Goal: Information Seeking & Learning: Learn about a topic

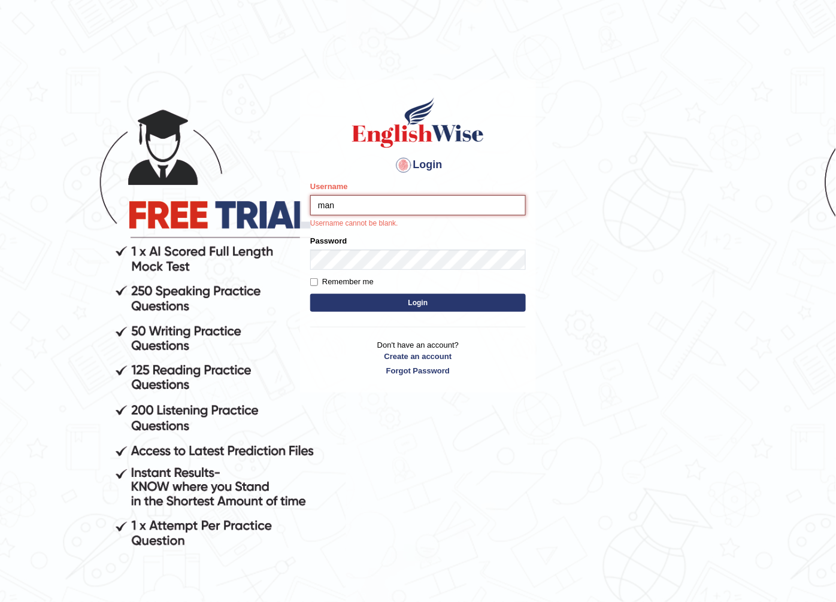
type input "manpreetk_parramatta"
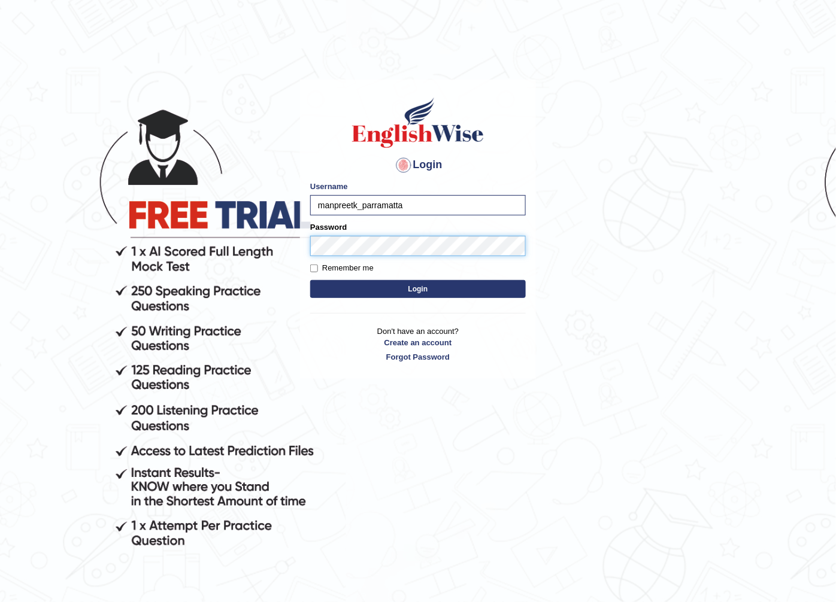
click at [310, 280] on button "Login" at bounding box center [418, 289] width 216 height 18
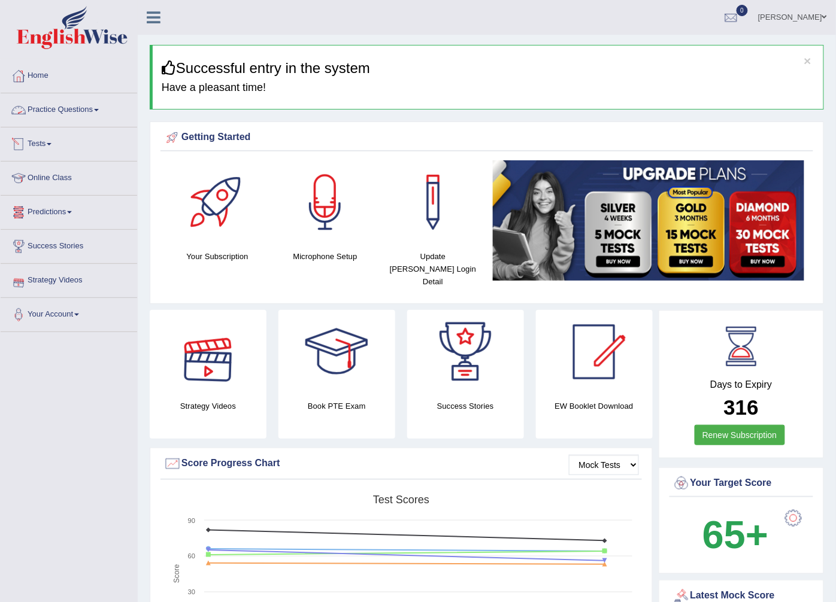
click at [85, 104] on link "Practice Questions" at bounding box center [69, 108] width 137 height 30
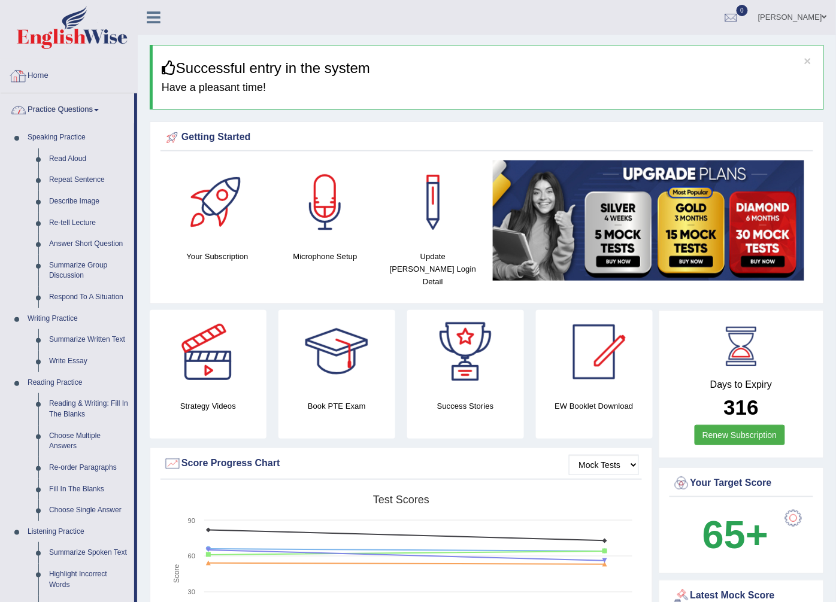
click at [77, 114] on link "Practice Questions" at bounding box center [68, 108] width 134 height 30
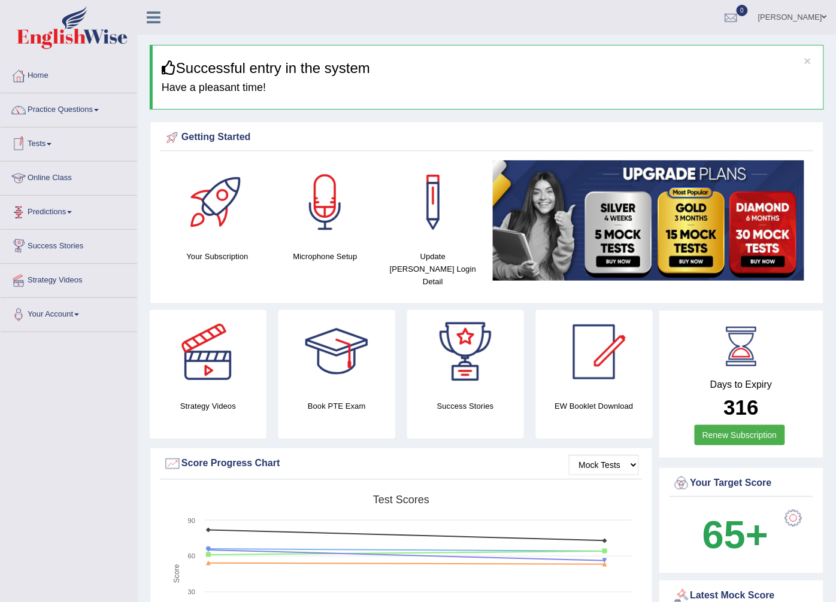
click at [51, 144] on span at bounding box center [49, 144] width 5 height 2
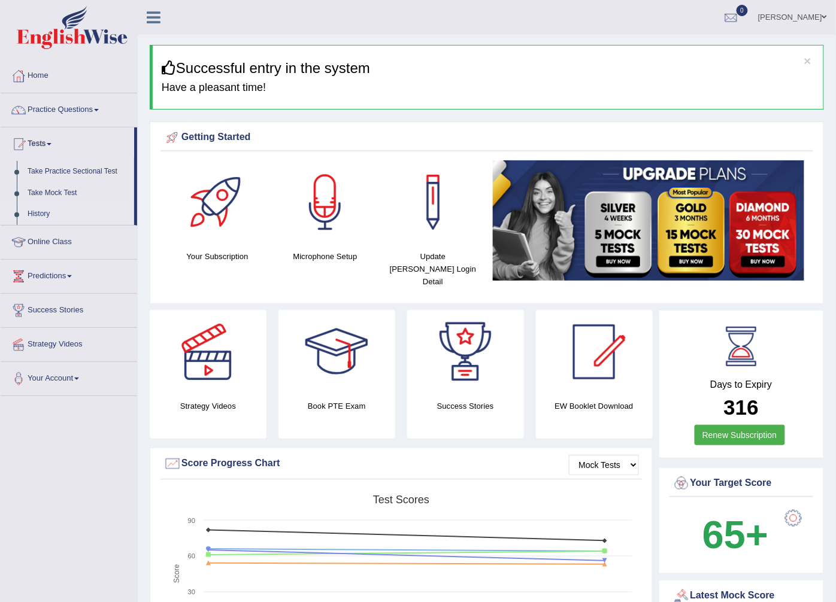
click at [40, 213] on link "History" at bounding box center [78, 215] width 112 height 22
drag, startPoint x: 40, startPoint y: 213, endPoint x: 54, endPoint y: 213, distance: 14.4
click at [40, 213] on link "History" at bounding box center [78, 215] width 112 height 22
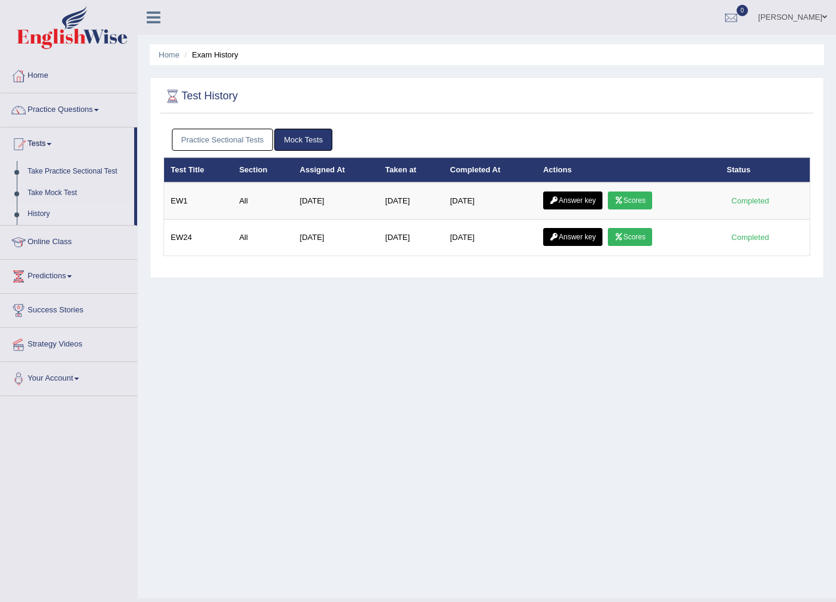
click at [630, 192] on link "Scores" at bounding box center [630, 201] width 44 height 18
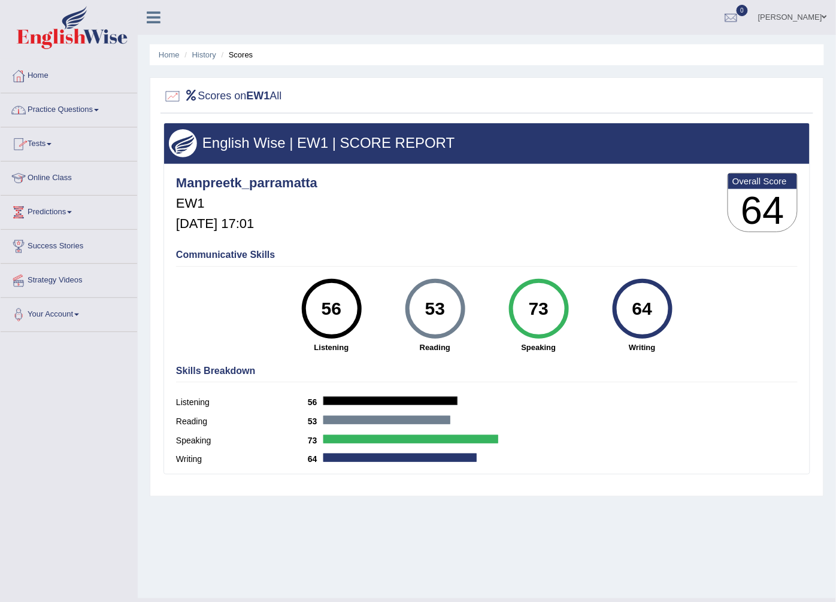
click at [78, 110] on link "Practice Questions" at bounding box center [69, 108] width 137 height 30
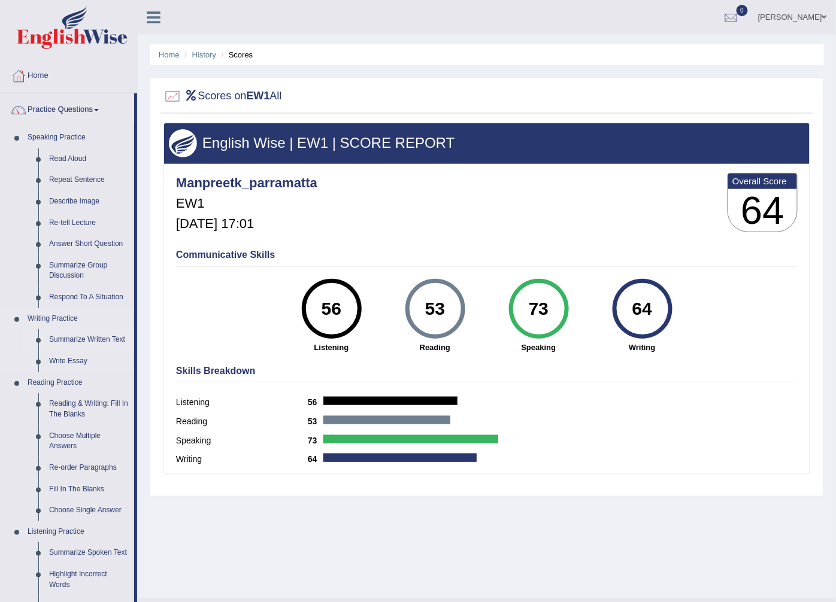
click at [67, 336] on link "Summarize Written Text" at bounding box center [89, 340] width 90 height 22
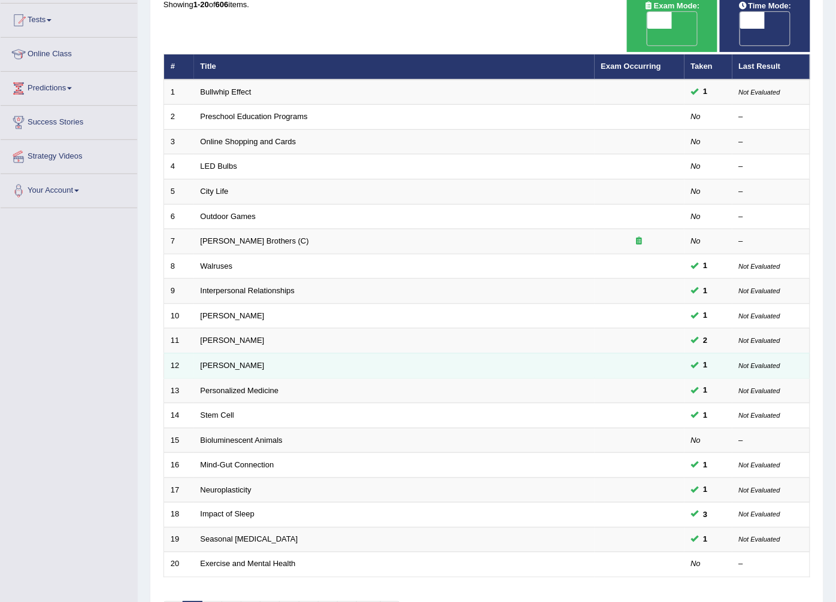
scroll to position [192, 0]
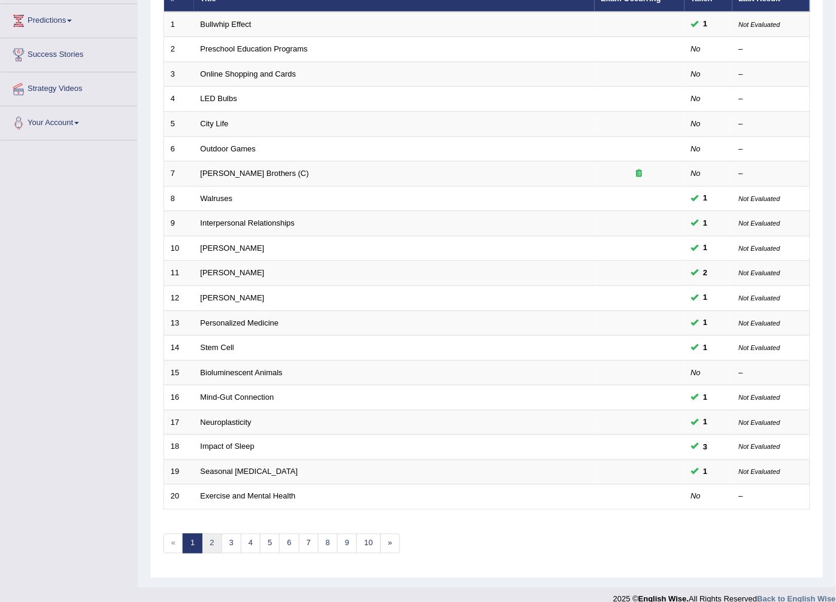
click at [206, 534] on link "2" at bounding box center [212, 544] width 20 height 20
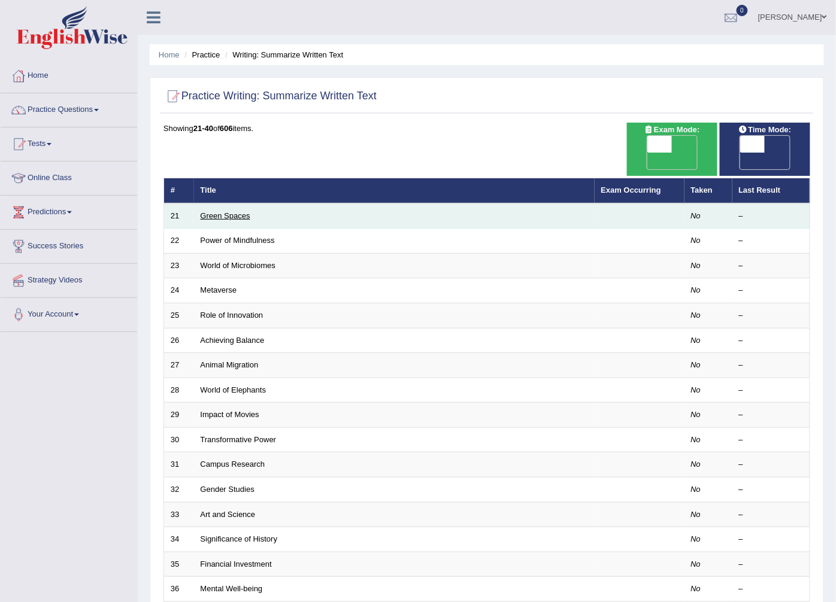
click at [219, 211] on link "Green Spaces" at bounding box center [226, 215] width 50 height 9
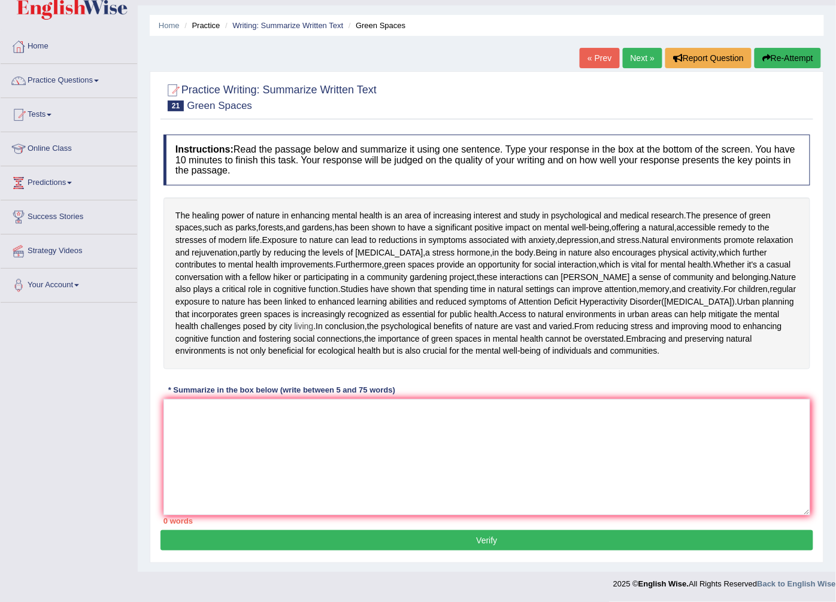
scroll to position [129, 0]
click at [305, 456] on textarea at bounding box center [486, 457] width 647 height 116
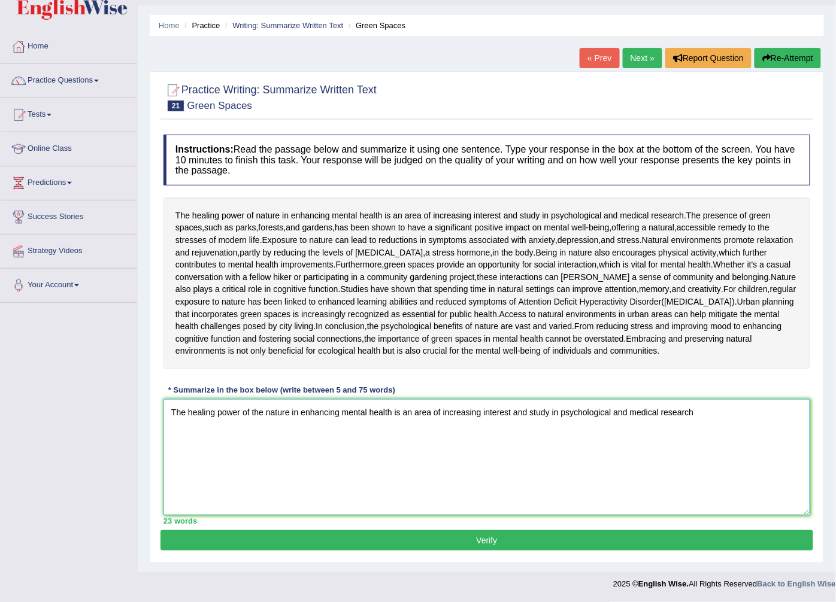
drag, startPoint x: 261, startPoint y: 409, endPoint x: 249, endPoint y: 435, distance: 28.9
click at [249, 435] on textarea "The healing power of the nature in enhancing mental health is an area of increa…" at bounding box center [486, 457] width 647 height 116
click at [689, 414] on textarea "The healing power of nature in enhancing mental health is an area of increasing…" at bounding box center [486, 457] width 647 height 116
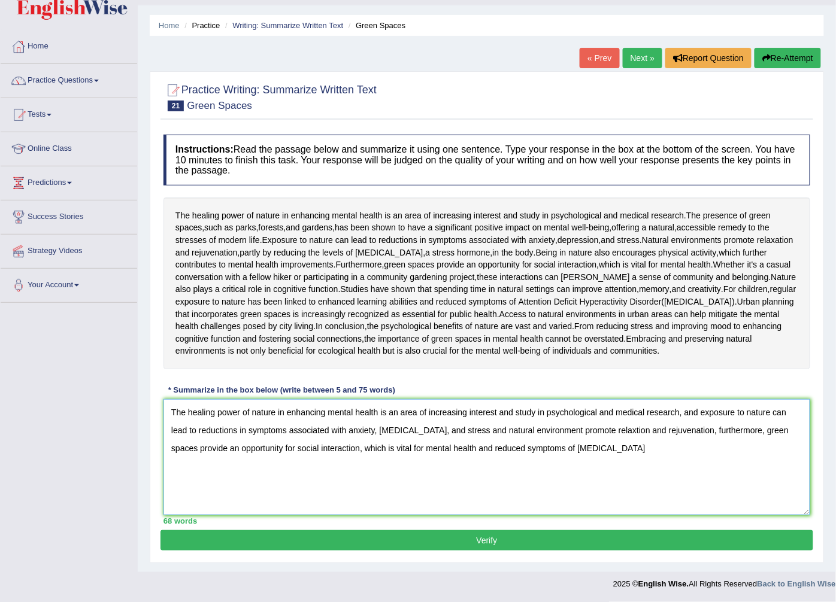
click at [420, 444] on textarea "The healing power of nature in enhancing mental health is an area of increasing…" at bounding box center [486, 457] width 647 height 116
type textarea "The healing power of nature in enhancing mental health is an area of increasing…"
click at [307, 541] on button "Verify" at bounding box center [486, 540] width 653 height 20
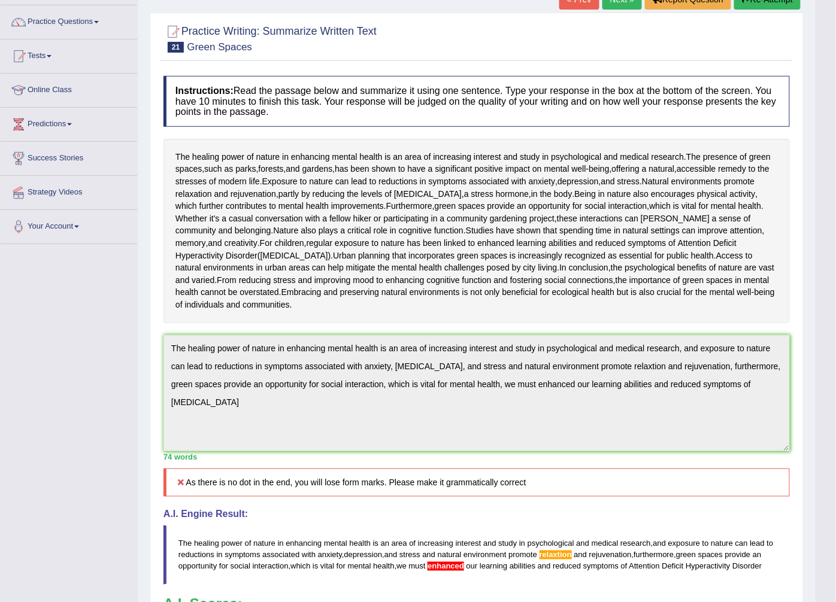
scroll to position [55, 0]
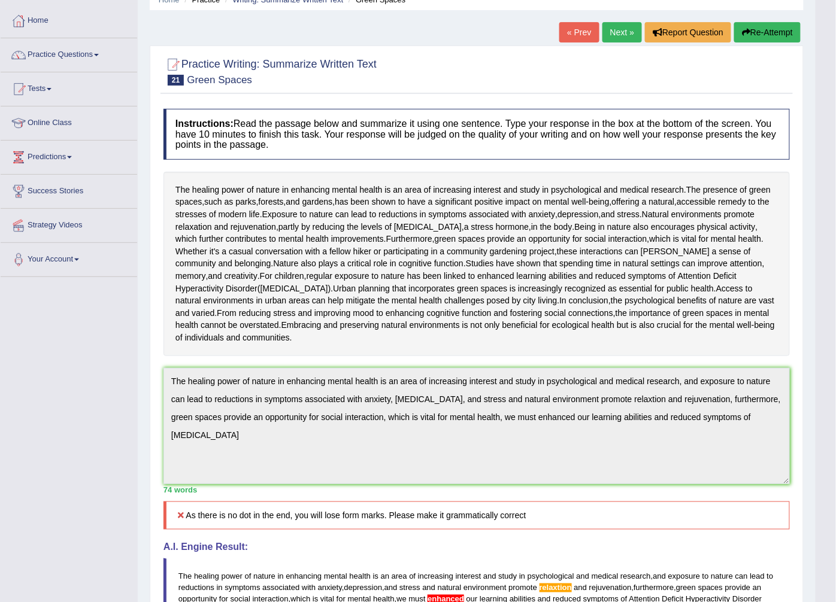
click at [748, 34] on icon "button" at bounding box center [746, 32] width 8 height 8
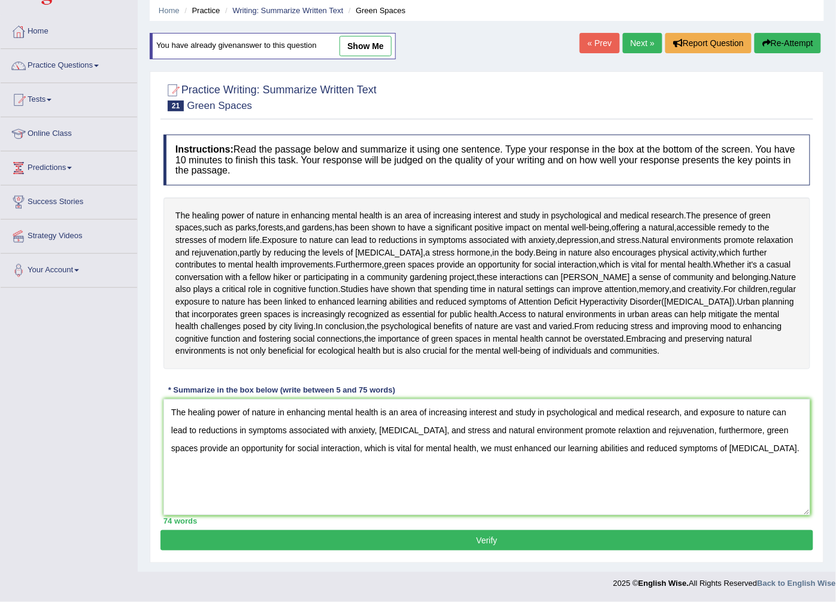
click at [497, 447] on textarea "The healing power of nature in enhancing mental health is an area of increasing…" at bounding box center [486, 457] width 647 height 116
click at [589, 435] on textarea "The healing power of nature in enhancing mental health is an area of increasing…" at bounding box center [486, 457] width 647 height 116
click at [595, 432] on textarea "The healing power of nature in enhancing mental health is an area of increasing…" at bounding box center [486, 457] width 647 height 116
type textarea "The healing power of nature in enhancing mental health is an area of increasing…"
click at [555, 542] on button "Verify" at bounding box center [486, 540] width 653 height 20
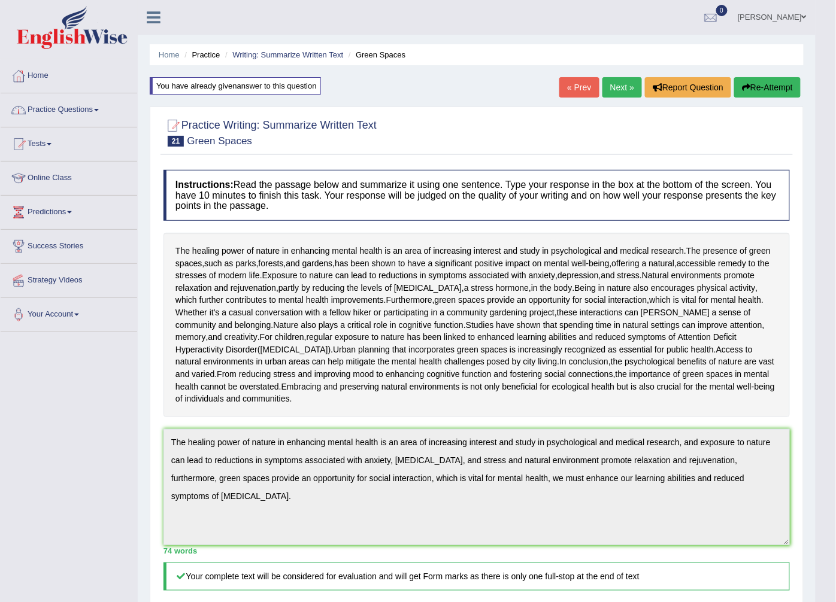
drag, startPoint x: 77, startPoint y: 108, endPoint x: 81, endPoint y: 115, distance: 8.3
click at [77, 108] on link "Practice Questions" at bounding box center [69, 108] width 137 height 30
click at [80, 108] on link "Practice Questions" at bounding box center [69, 108] width 137 height 30
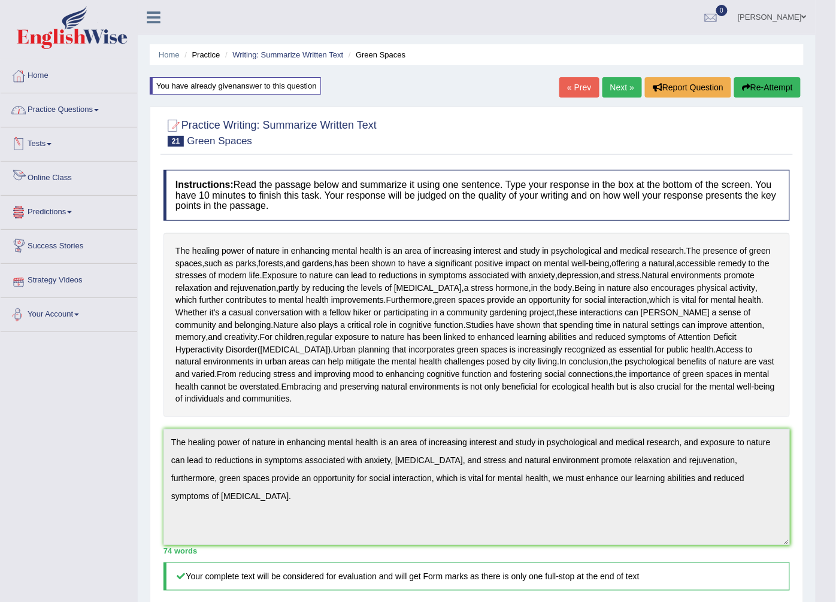
click at [84, 110] on link "Practice Questions" at bounding box center [69, 108] width 137 height 30
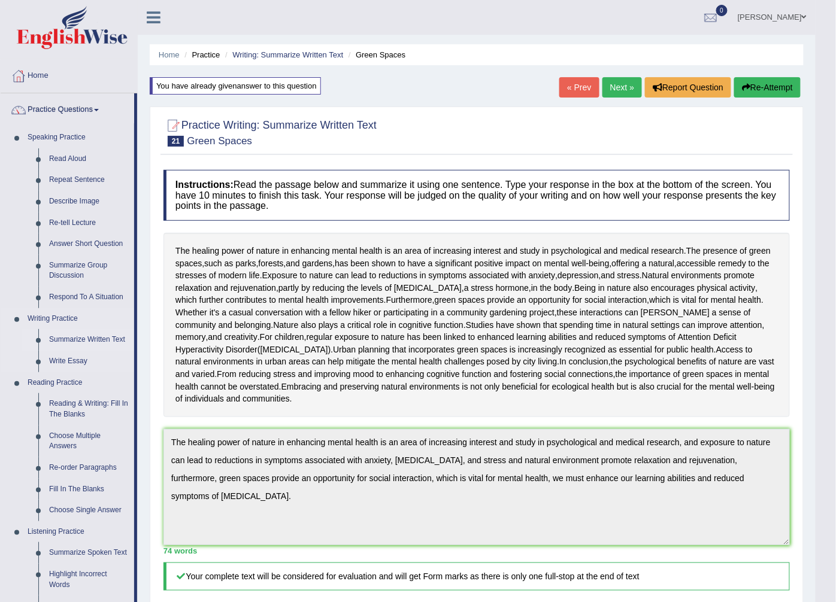
click at [78, 334] on link "Summarize Written Text" at bounding box center [89, 340] width 90 height 22
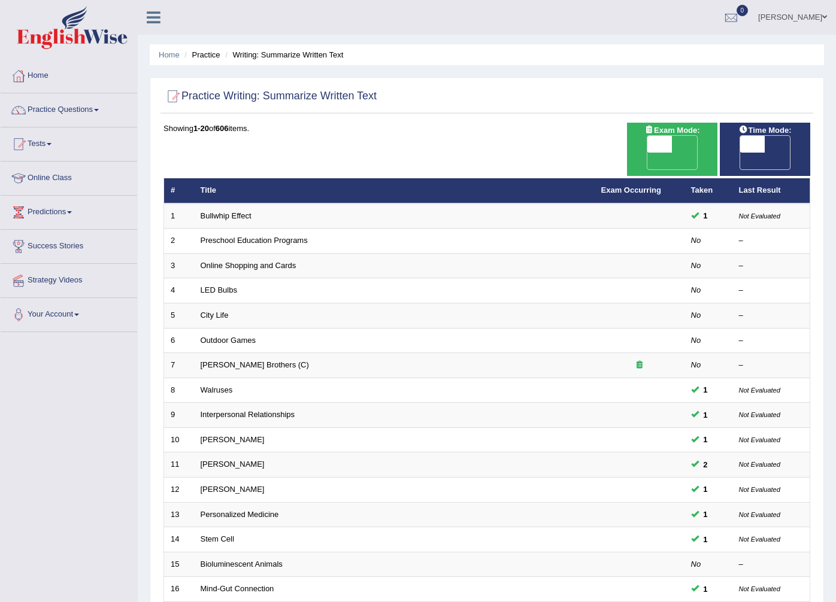
click at [740, 153] on span "OFF" at bounding box center [727, 161] width 25 height 17
drag, startPoint x: 0, startPoint y: 0, endPoint x: 765, endPoint y: 137, distance: 776.7
click at [740, 153] on span "OFF" at bounding box center [727, 161] width 25 height 17
checkbox input "true"
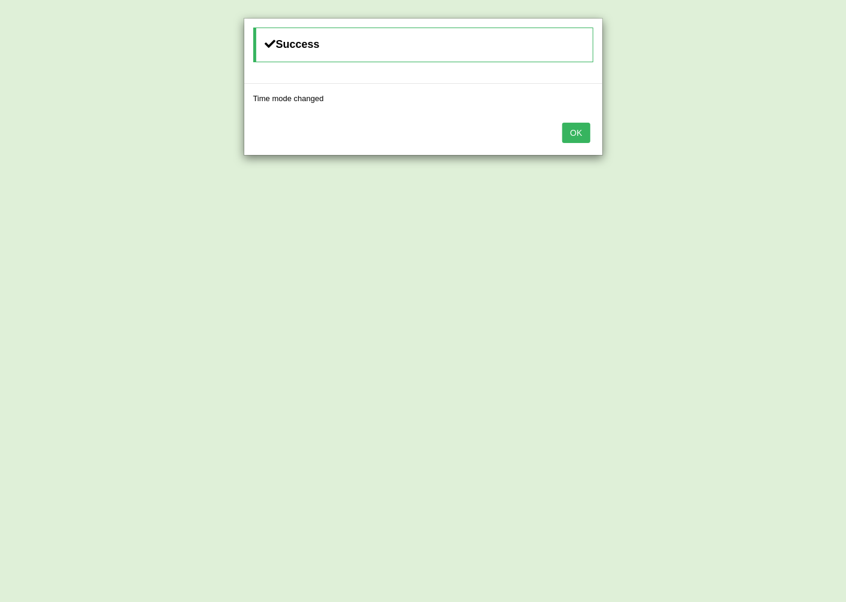
click at [576, 133] on button "OK" at bounding box center [576, 133] width 28 height 20
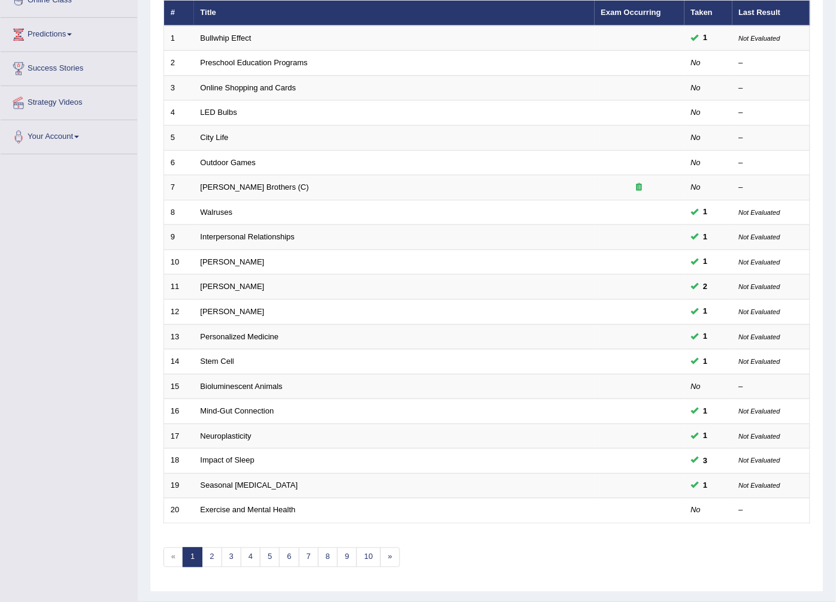
scroll to position [192, 0]
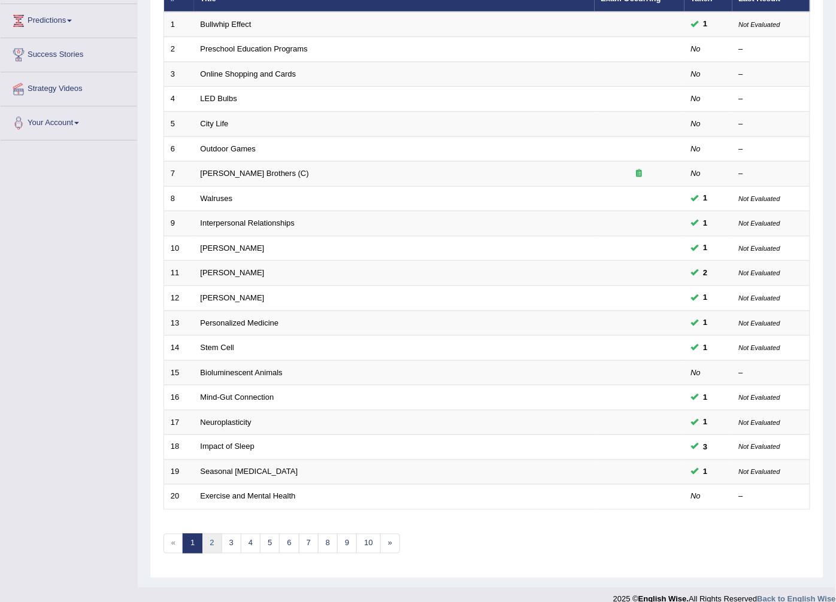
click at [214, 534] on link "2" at bounding box center [212, 544] width 20 height 20
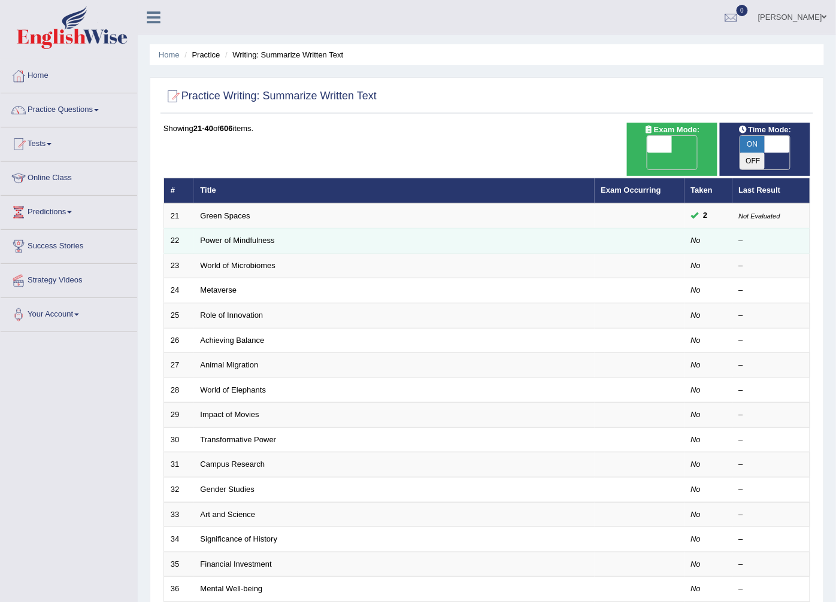
click at [217, 229] on td "Power of Mindfulness" at bounding box center [394, 241] width 401 height 25
click at [211, 236] on link "Power of Mindfulness" at bounding box center [238, 240] width 74 height 9
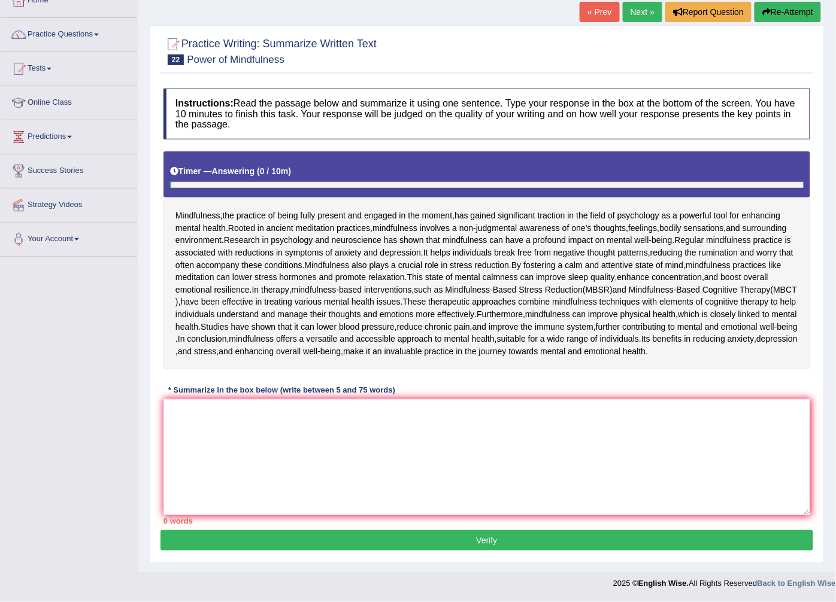
scroll to position [133, 0]
click at [297, 466] on textarea at bounding box center [486, 457] width 647 height 116
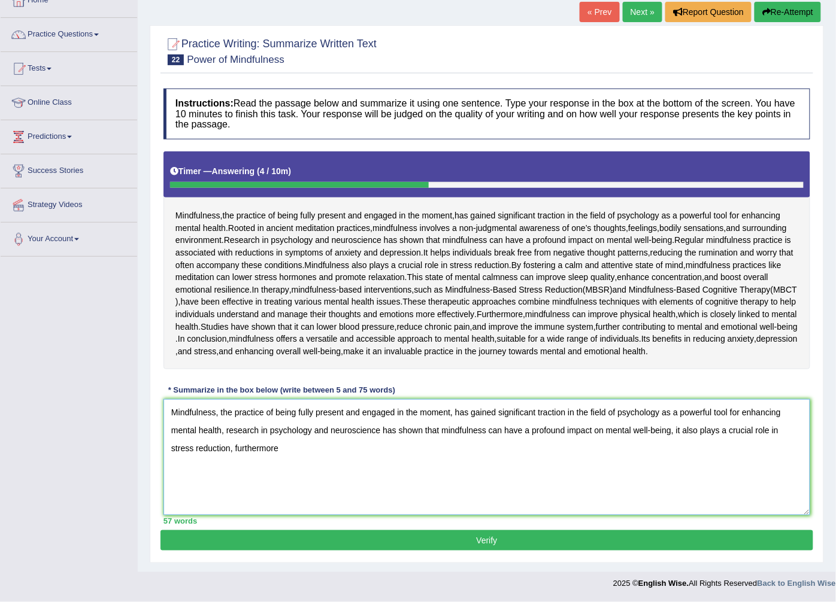
scroll to position [175, 0]
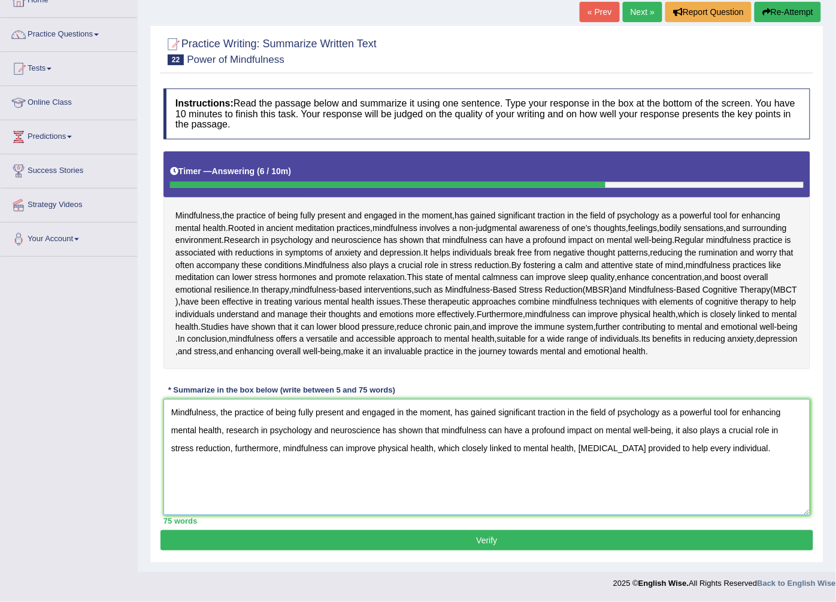
type textarea "Mindfulness, the practice of being fully present and engaged in the moment, has…"
click at [645, 542] on button "Verify" at bounding box center [486, 540] width 653 height 20
click at [0, 0] on blockquote "." at bounding box center [0, 0] width 0 height 0
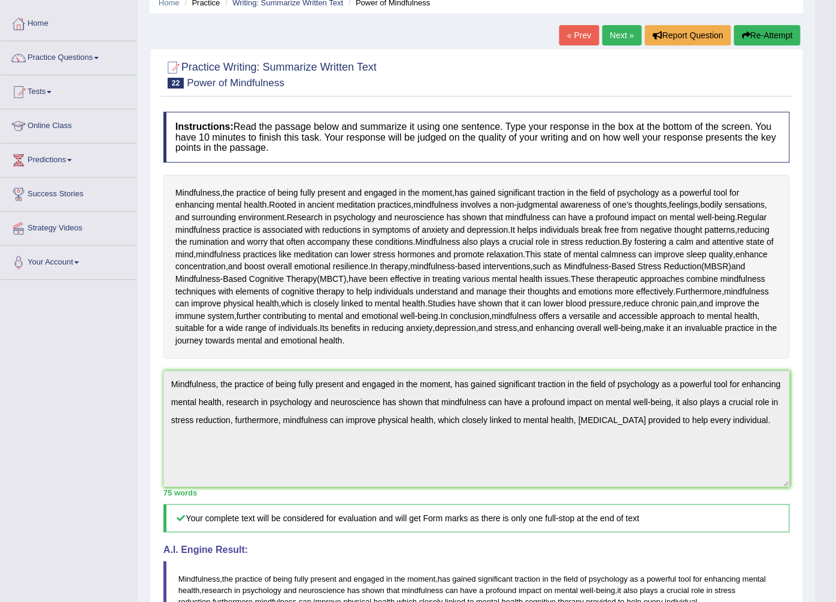
scroll to position [0, 0]
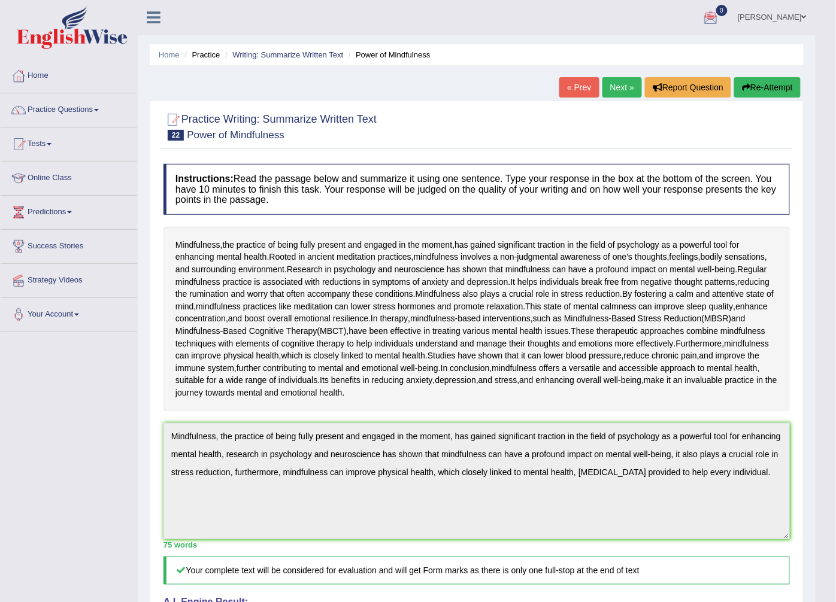
click at [584, 81] on link "« Prev" at bounding box center [579, 87] width 40 height 20
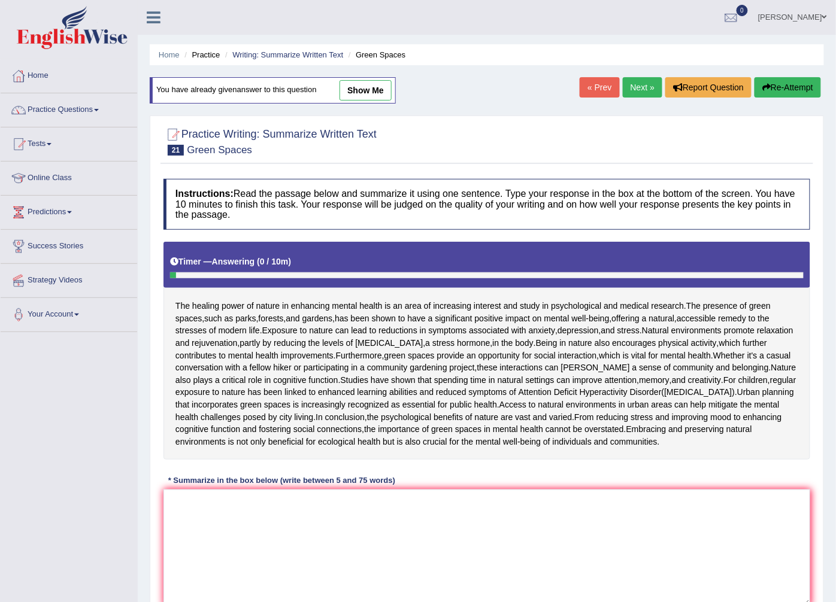
click at [348, 85] on link "show me" at bounding box center [365, 90] width 52 height 20
type textarea "The healing power of nature in enhancing mental health is an area of increasing…"
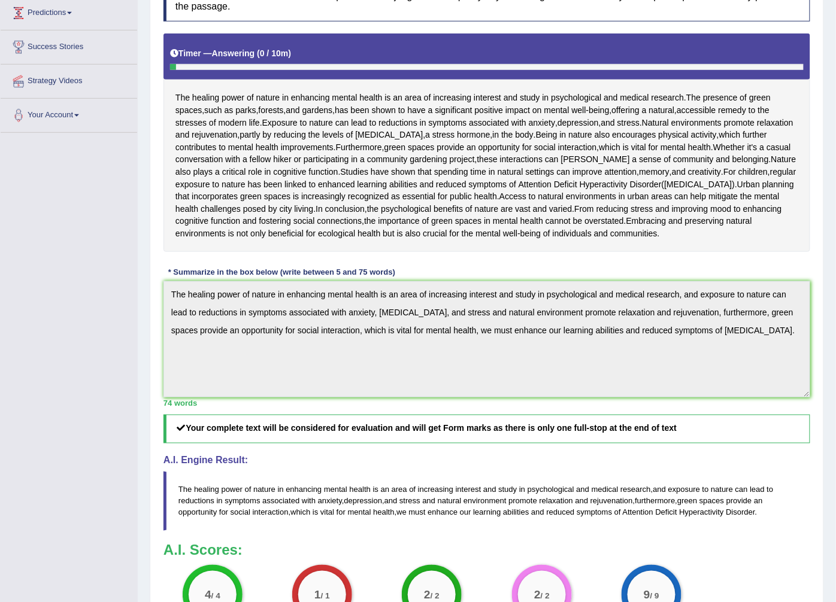
scroll to position [66, 0]
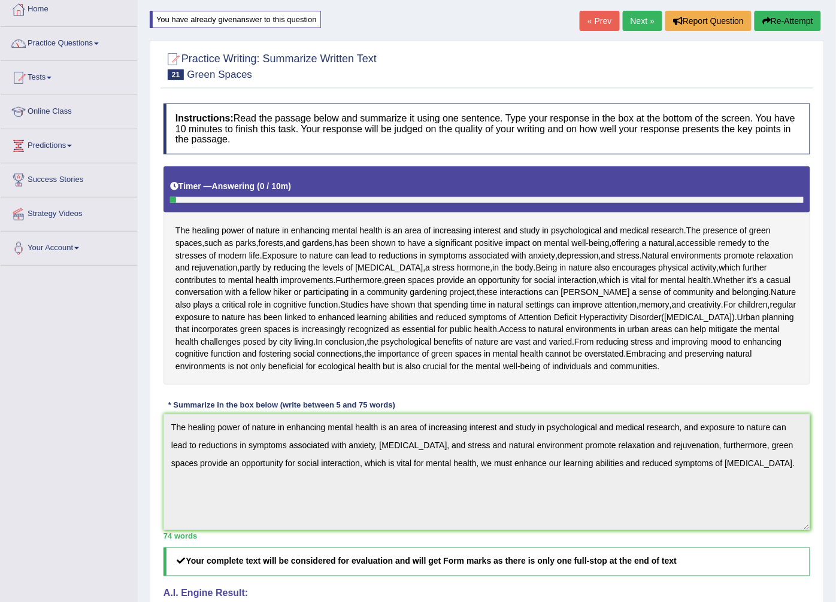
click at [647, 23] on link "Next »" at bounding box center [643, 21] width 40 height 20
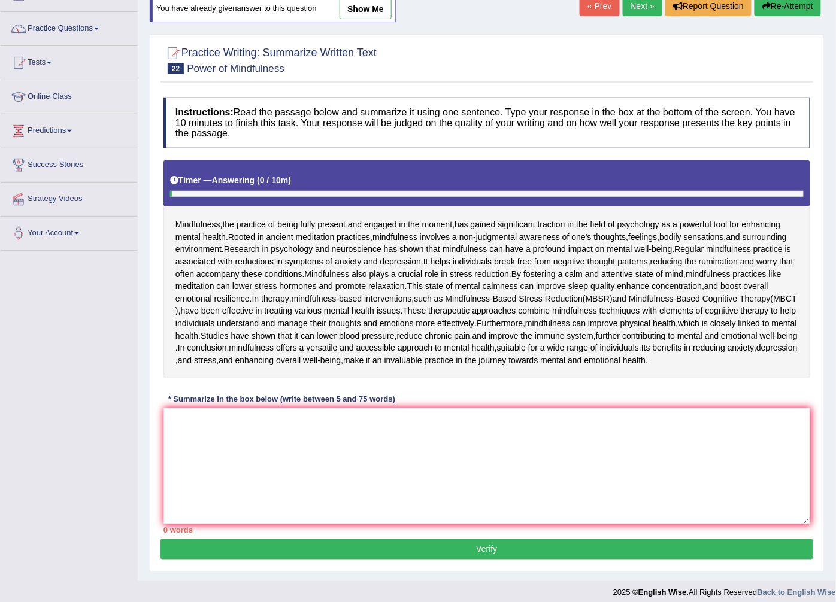
scroll to position [66, 0]
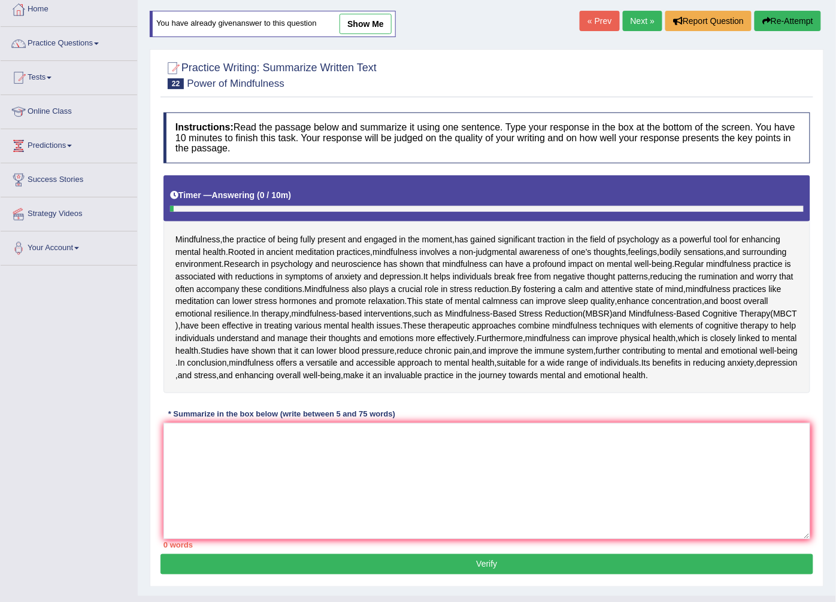
drag, startPoint x: 632, startPoint y: 19, endPoint x: 642, endPoint y: 28, distance: 13.5
click at [632, 19] on link "Next »" at bounding box center [643, 21] width 40 height 20
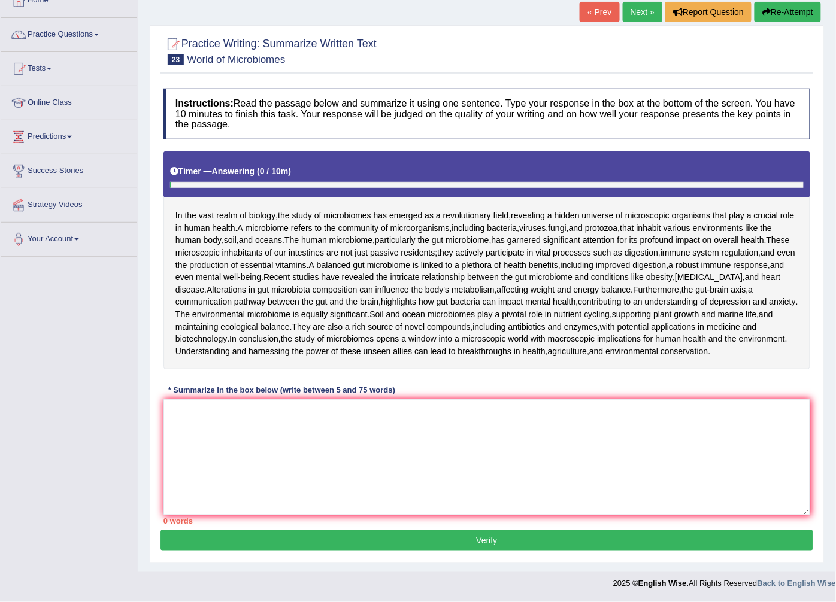
scroll to position [163, 0]
click at [357, 469] on textarea at bounding box center [486, 457] width 647 height 116
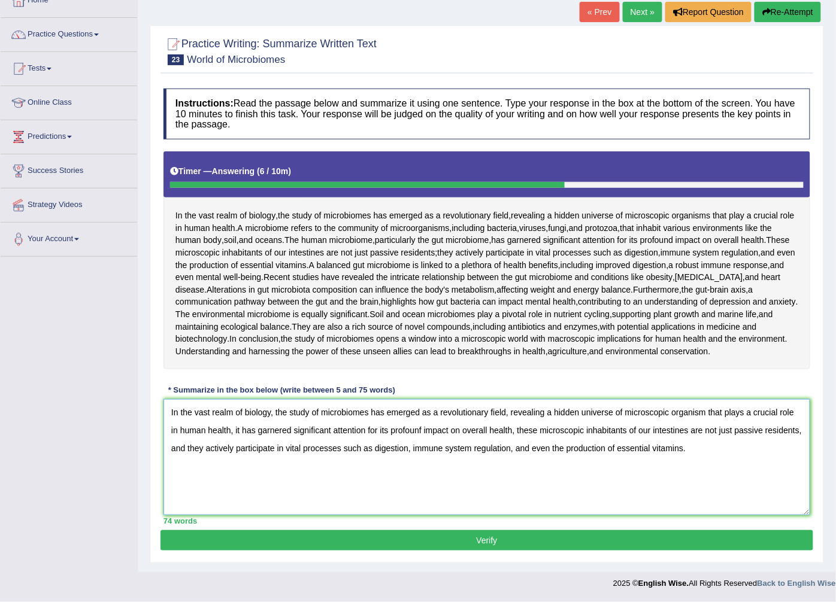
type textarea "In the vast realm of biology, the study of microbiomes has emerged as a revolut…"
click at [425, 536] on button "Verify" at bounding box center [486, 540] width 653 height 20
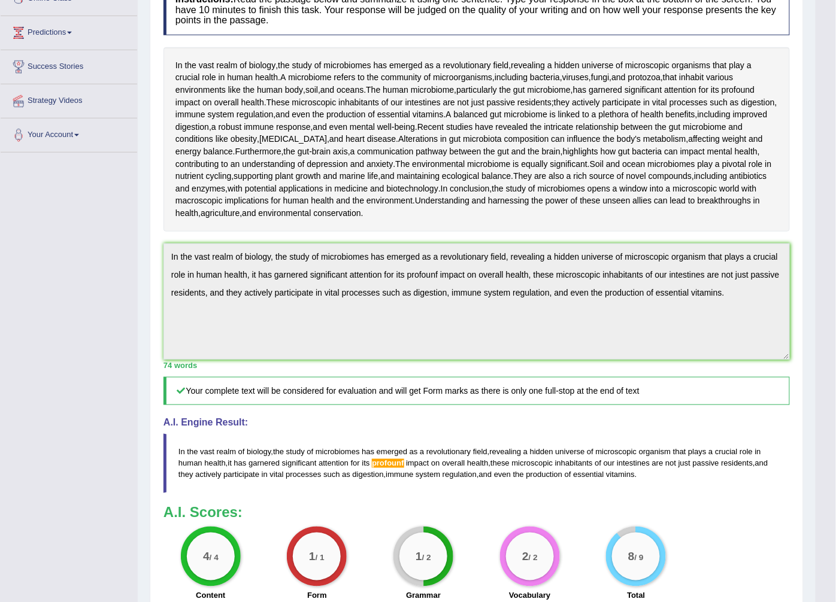
scroll to position [242, 0]
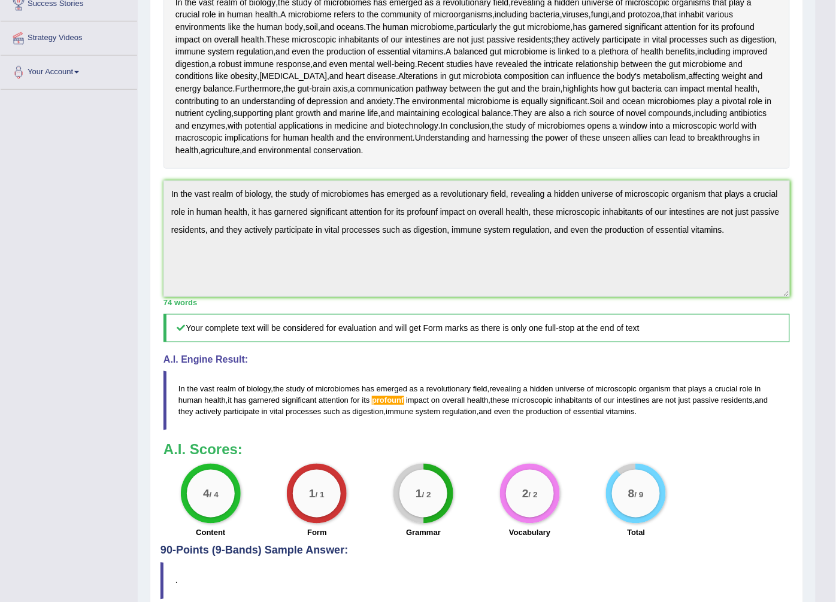
click at [393, 405] on span "profounf" at bounding box center [388, 400] width 32 height 9
click at [399, 405] on span "profounf" at bounding box center [388, 400] width 32 height 9
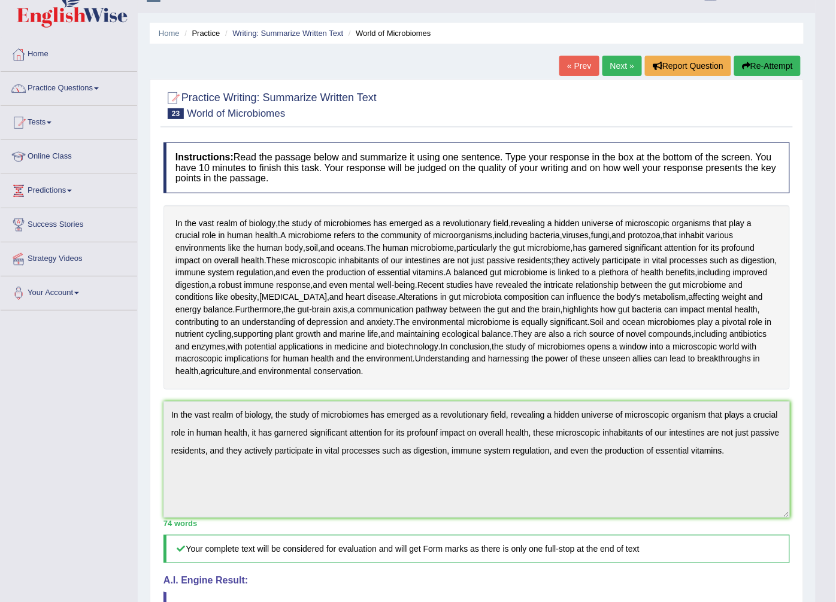
scroll to position [0, 0]
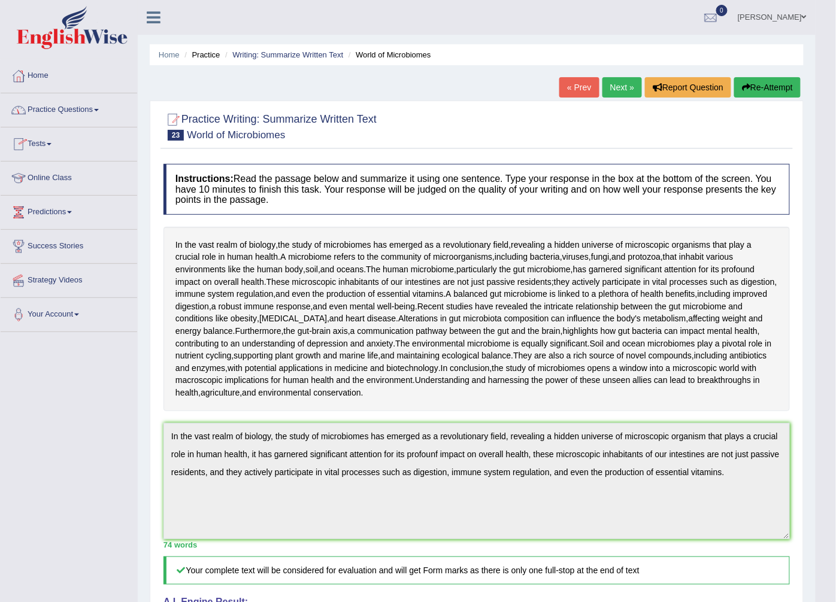
click at [70, 102] on link "Practice Questions" at bounding box center [69, 108] width 137 height 30
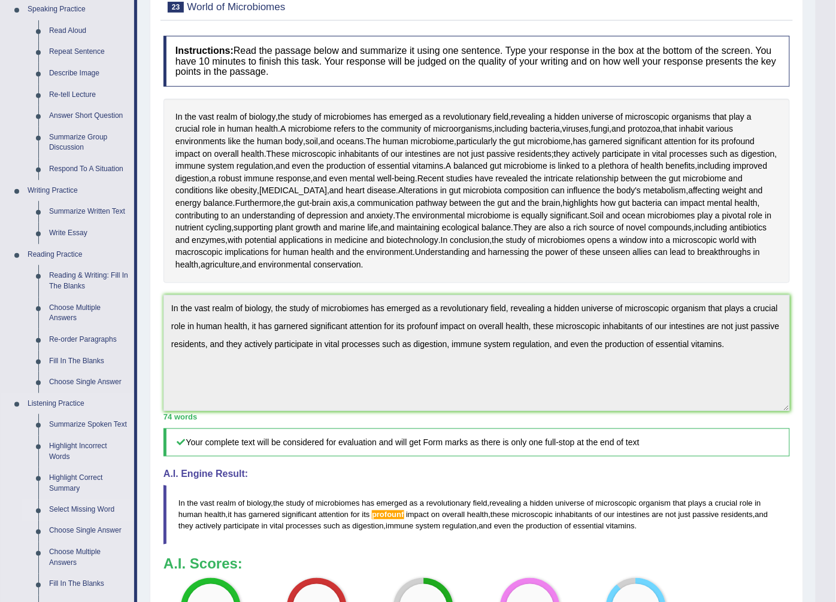
scroll to position [133, 0]
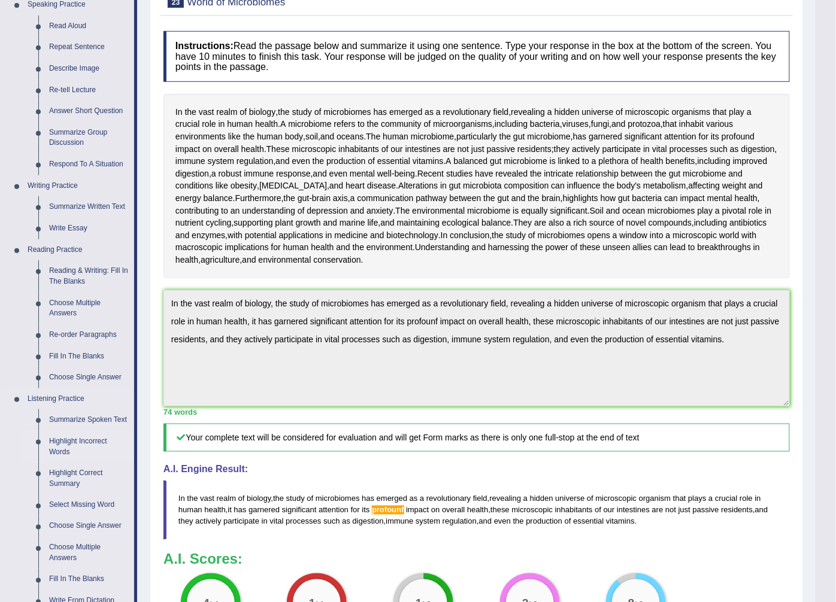
click at [83, 439] on link "Highlight Incorrect Words" at bounding box center [89, 447] width 90 height 32
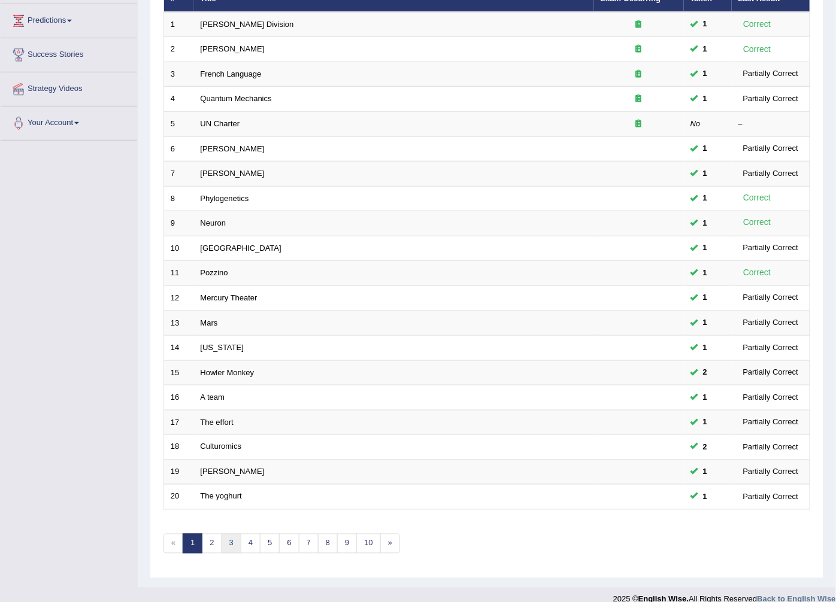
click at [234, 534] on link "3" at bounding box center [232, 544] width 20 height 20
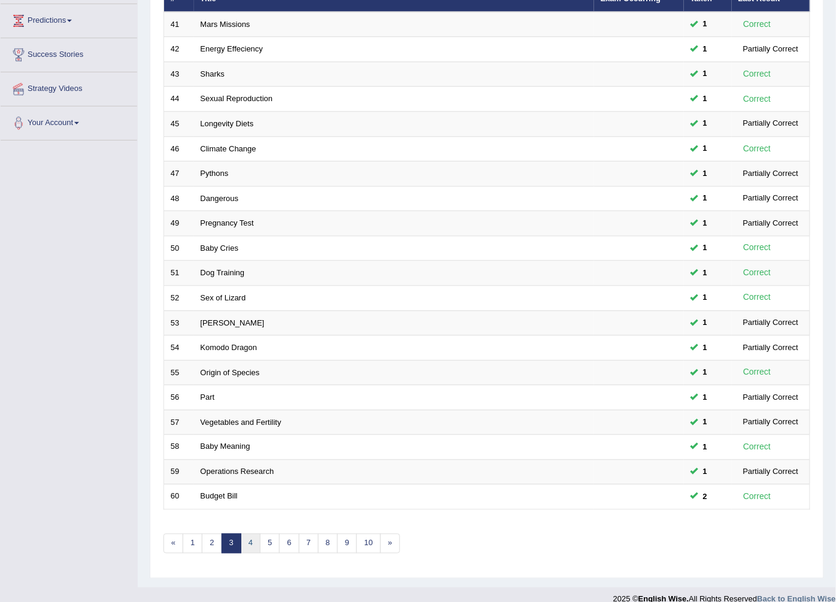
click at [253, 534] on link "4" at bounding box center [251, 544] width 20 height 20
